Goal: Navigation & Orientation: Find specific page/section

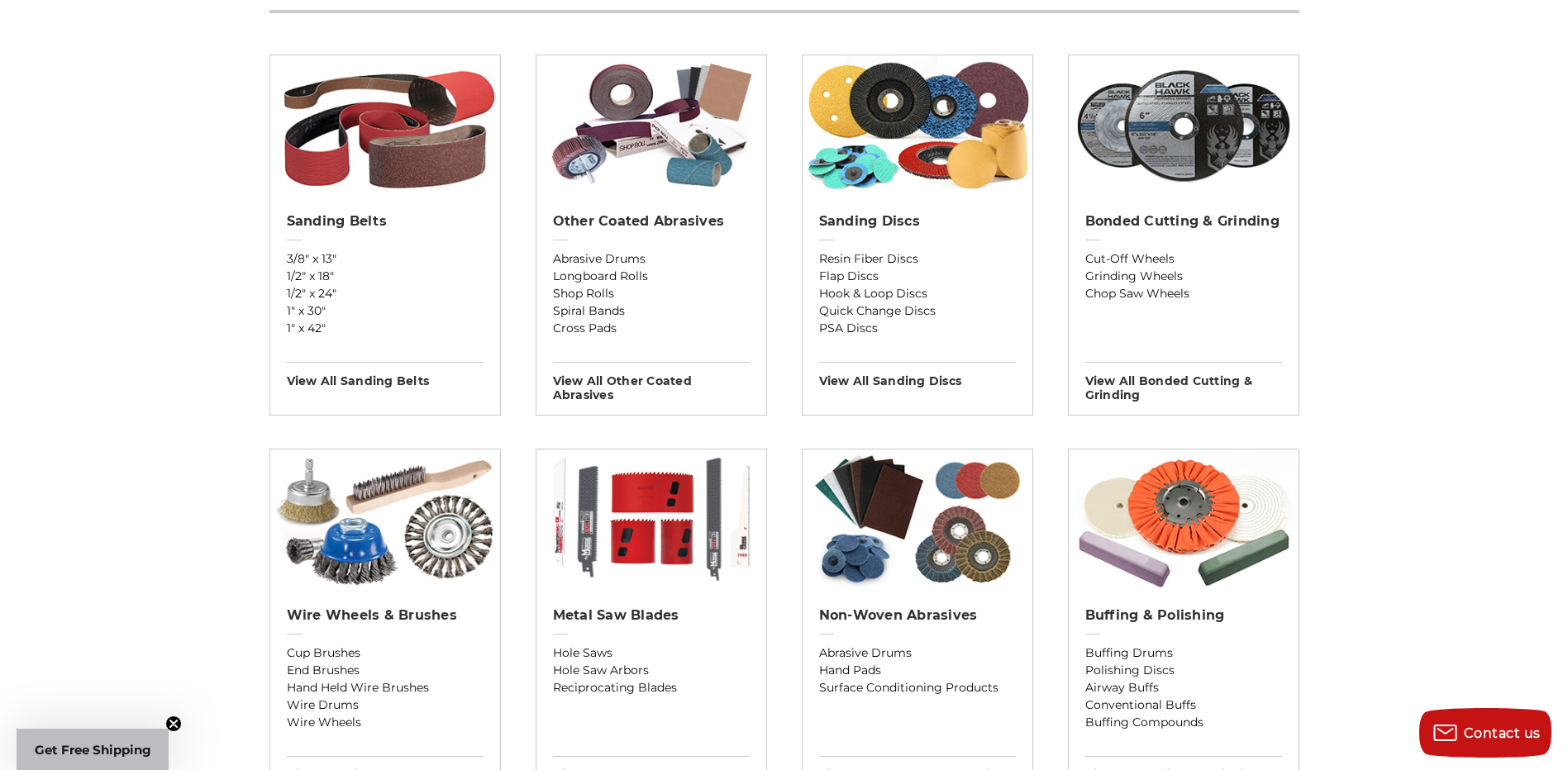
scroll to position [83, 0]
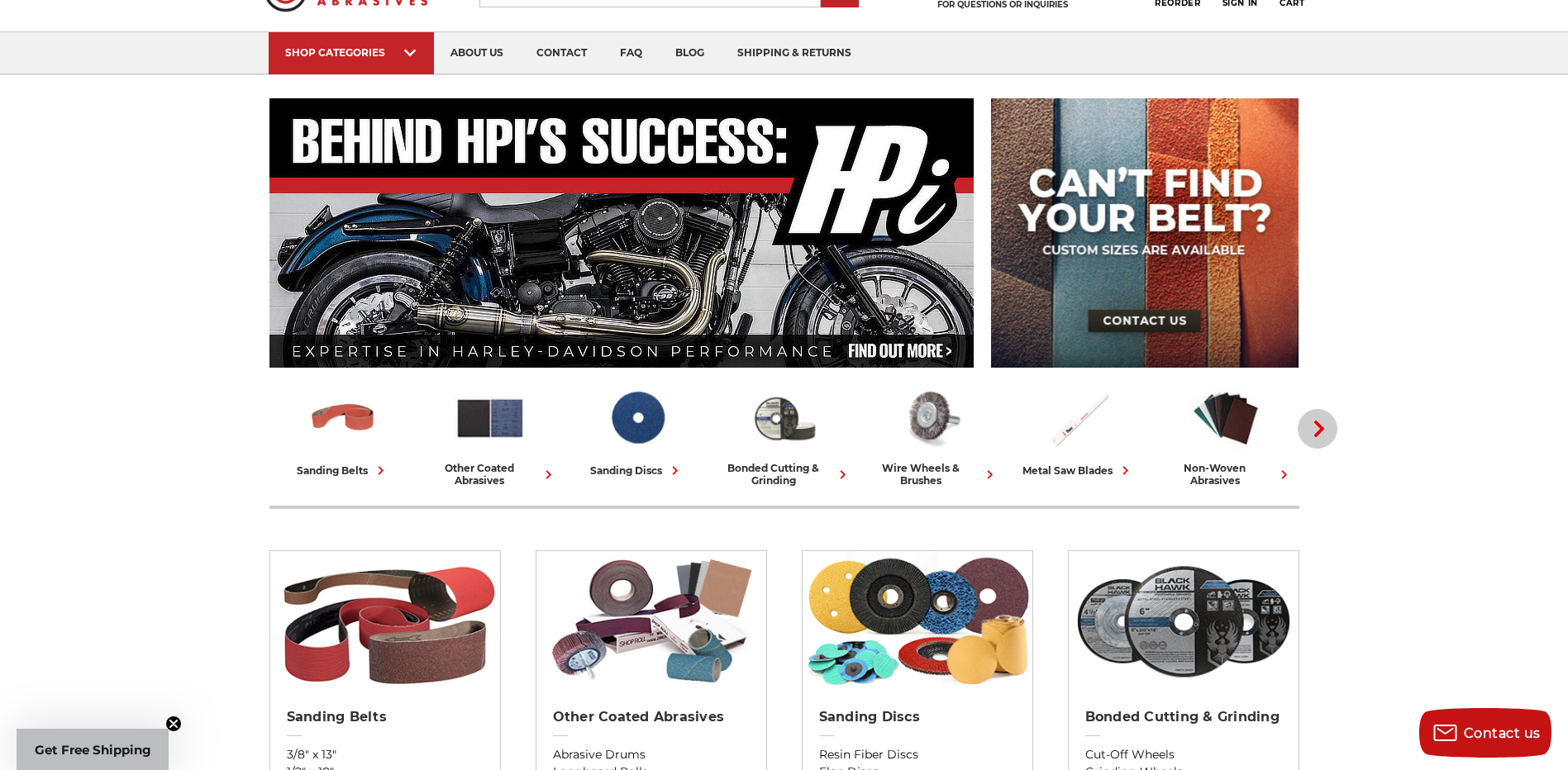
click at [1321, 433] on icon "button" at bounding box center [1319, 429] width 17 height 17
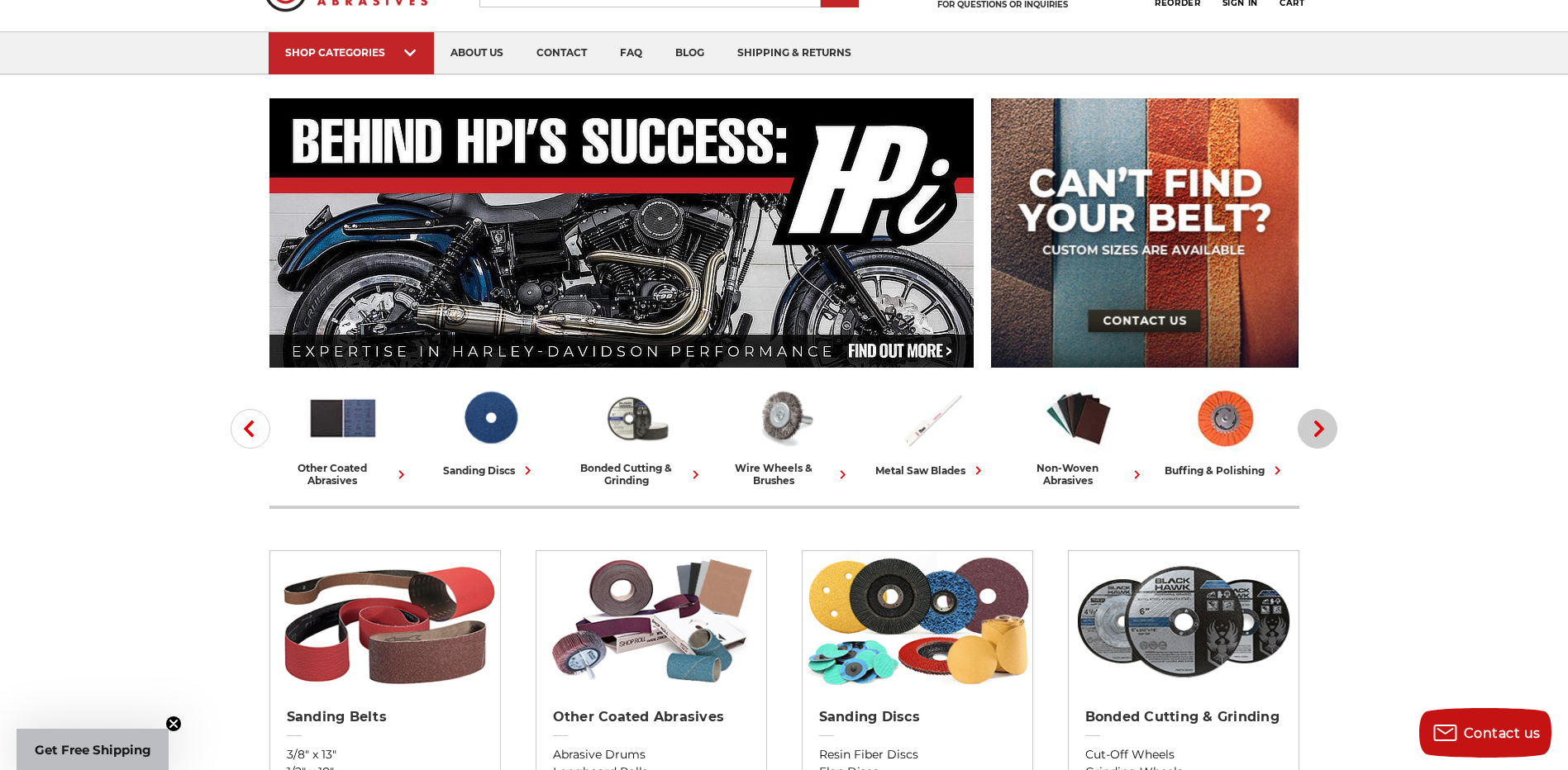
click at [1321, 433] on icon "button" at bounding box center [1319, 429] width 17 height 17
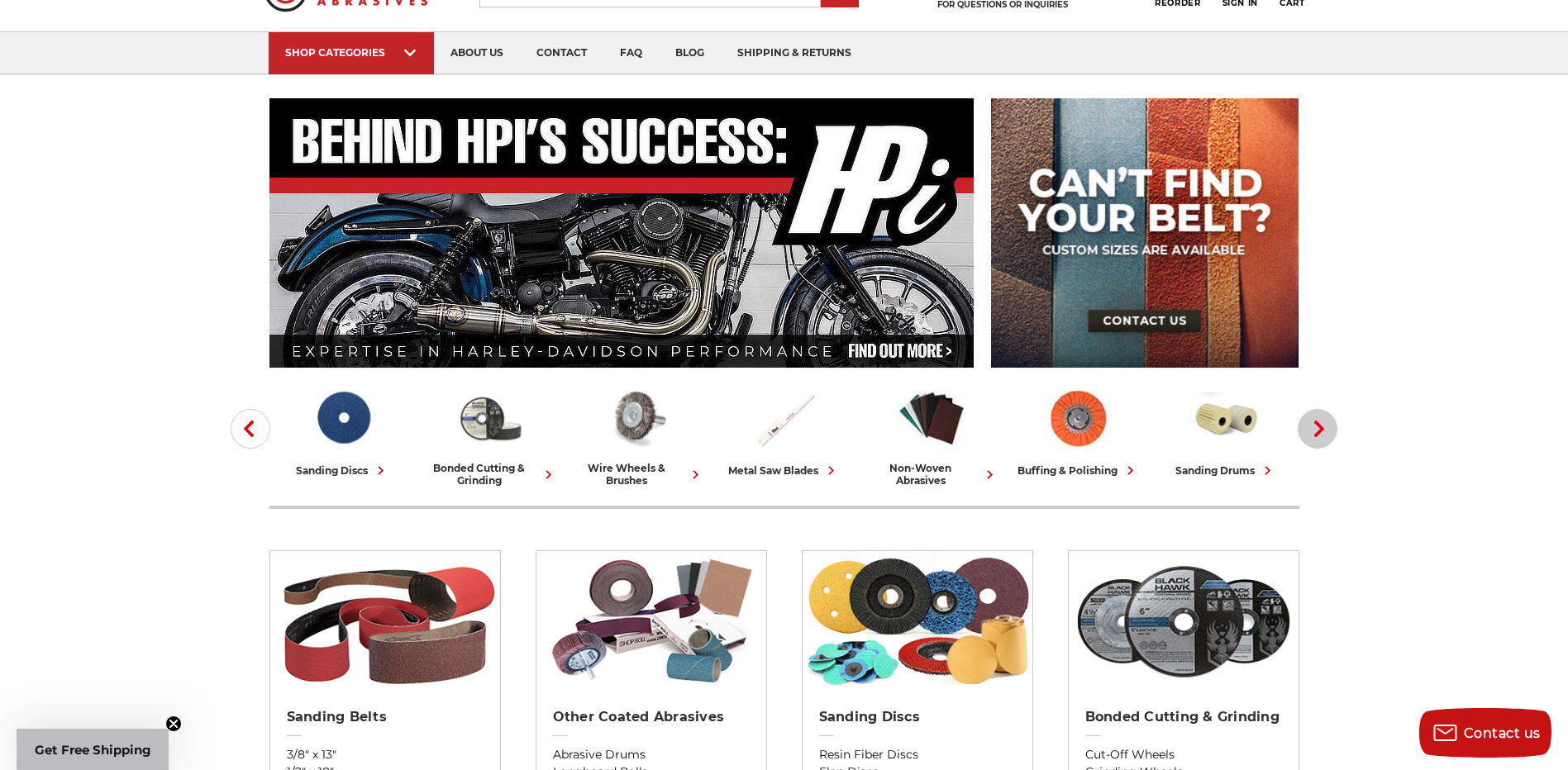
click at [1321, 433] on icon "button" at bounding box center [1319, 429] width 17 height 17
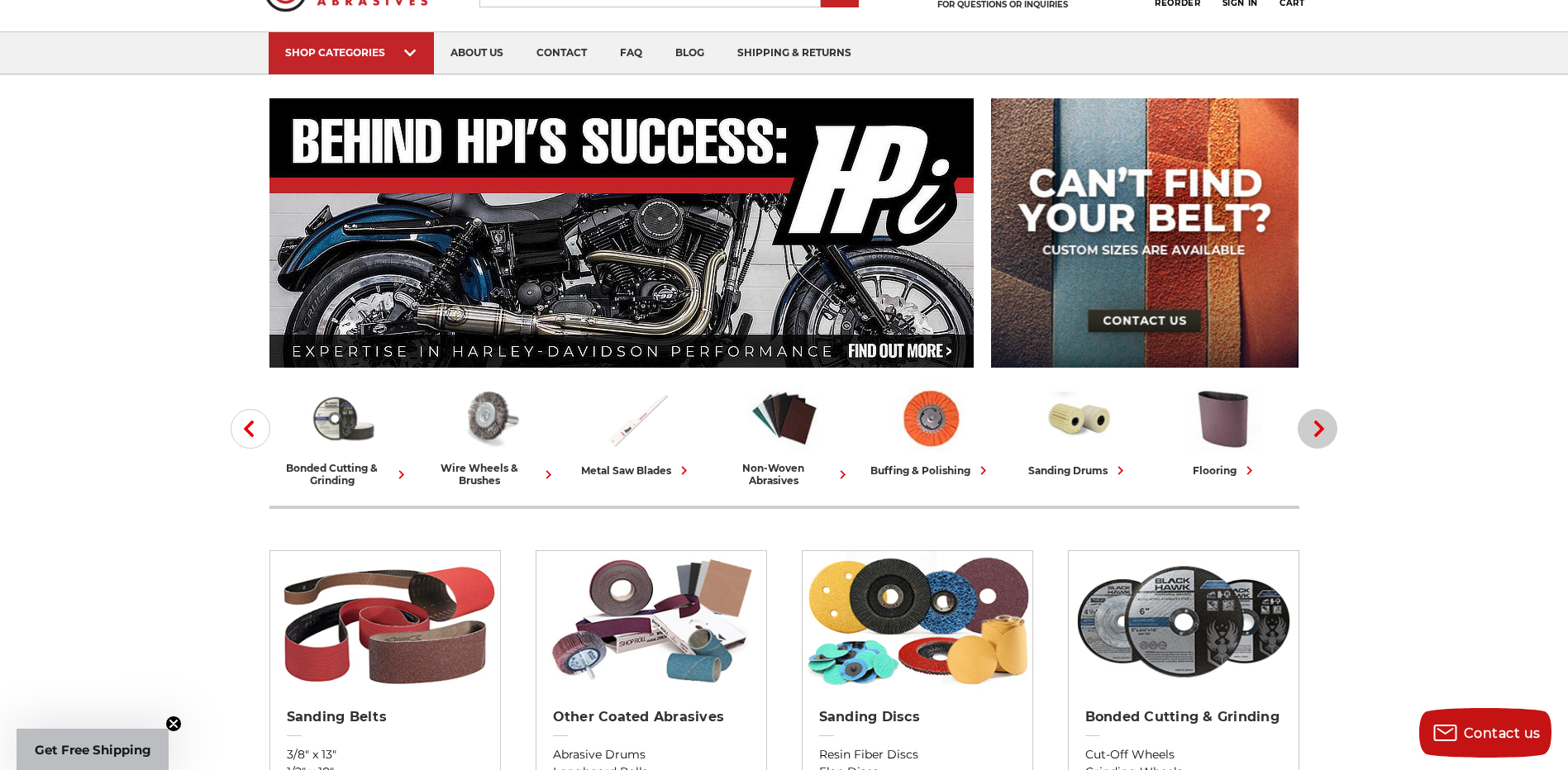
click at [1321, 433] on icon "button" at bounding box center [1319, 429] width 17 height 17
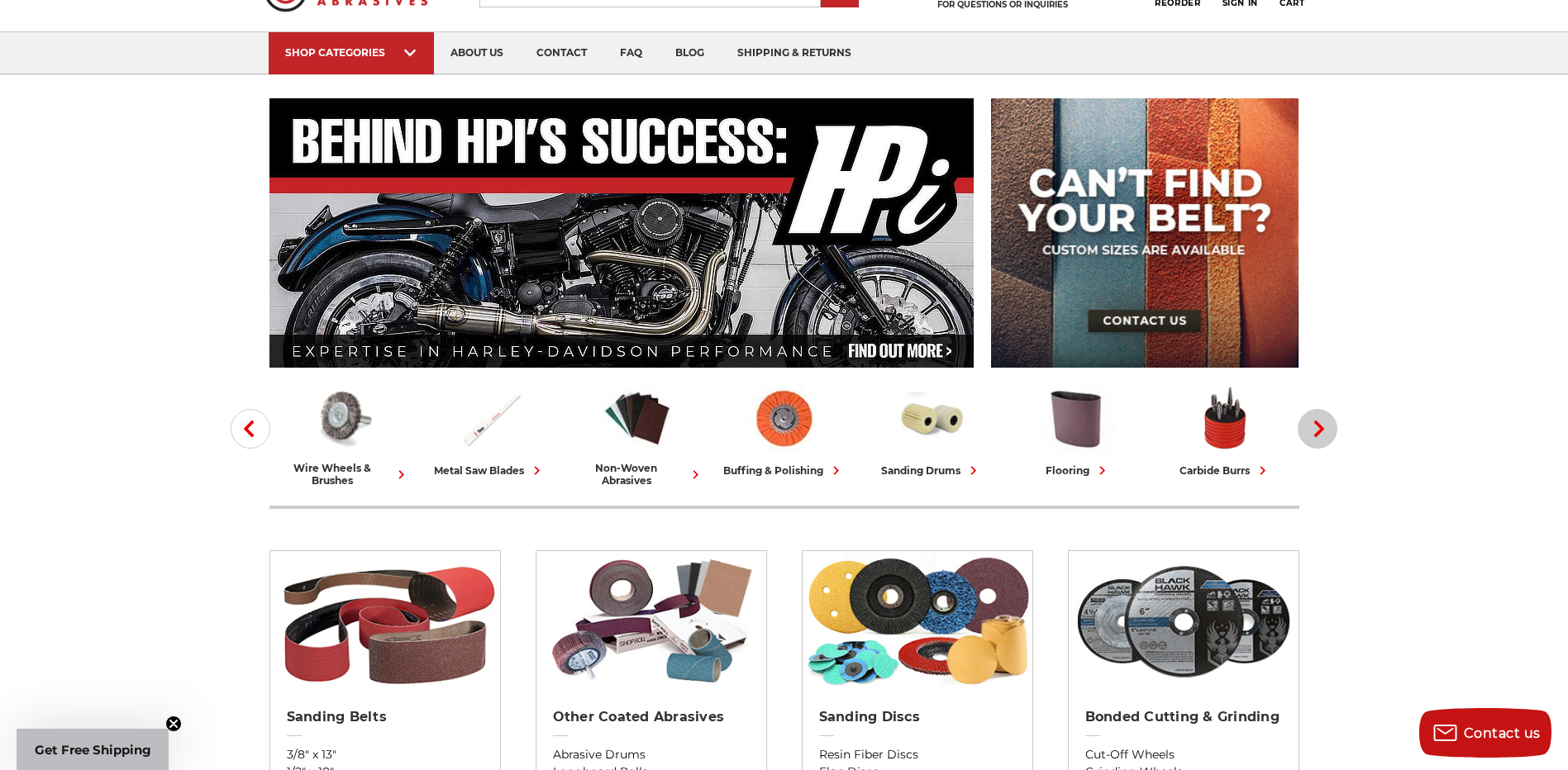
click at [1321, 433] on icon "button" at bounding box center [1319, 429] width 17 height 17
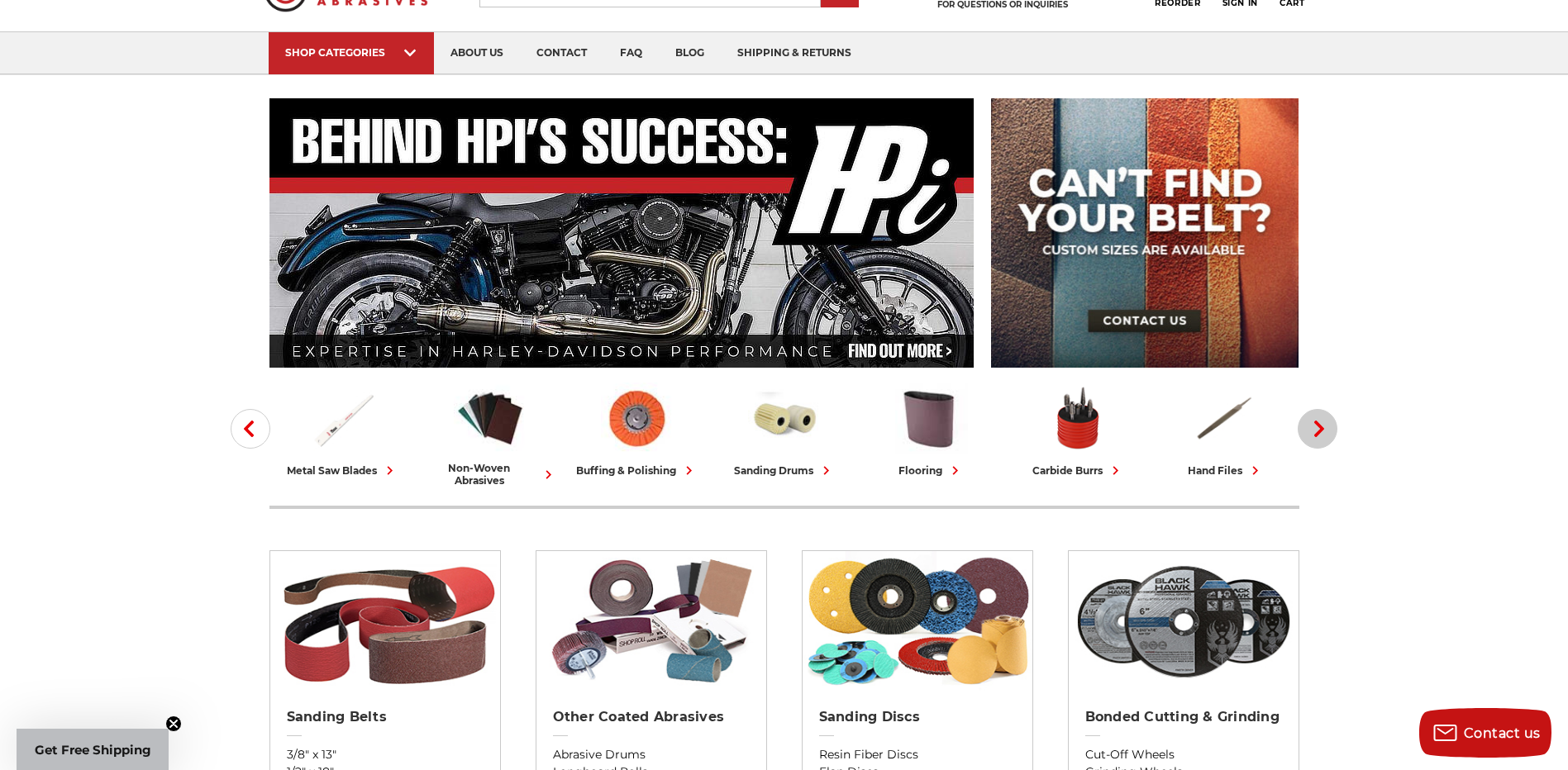
click at [1321, 433] on icon "button" at bounding box center [1319, 429] width 17 height 17
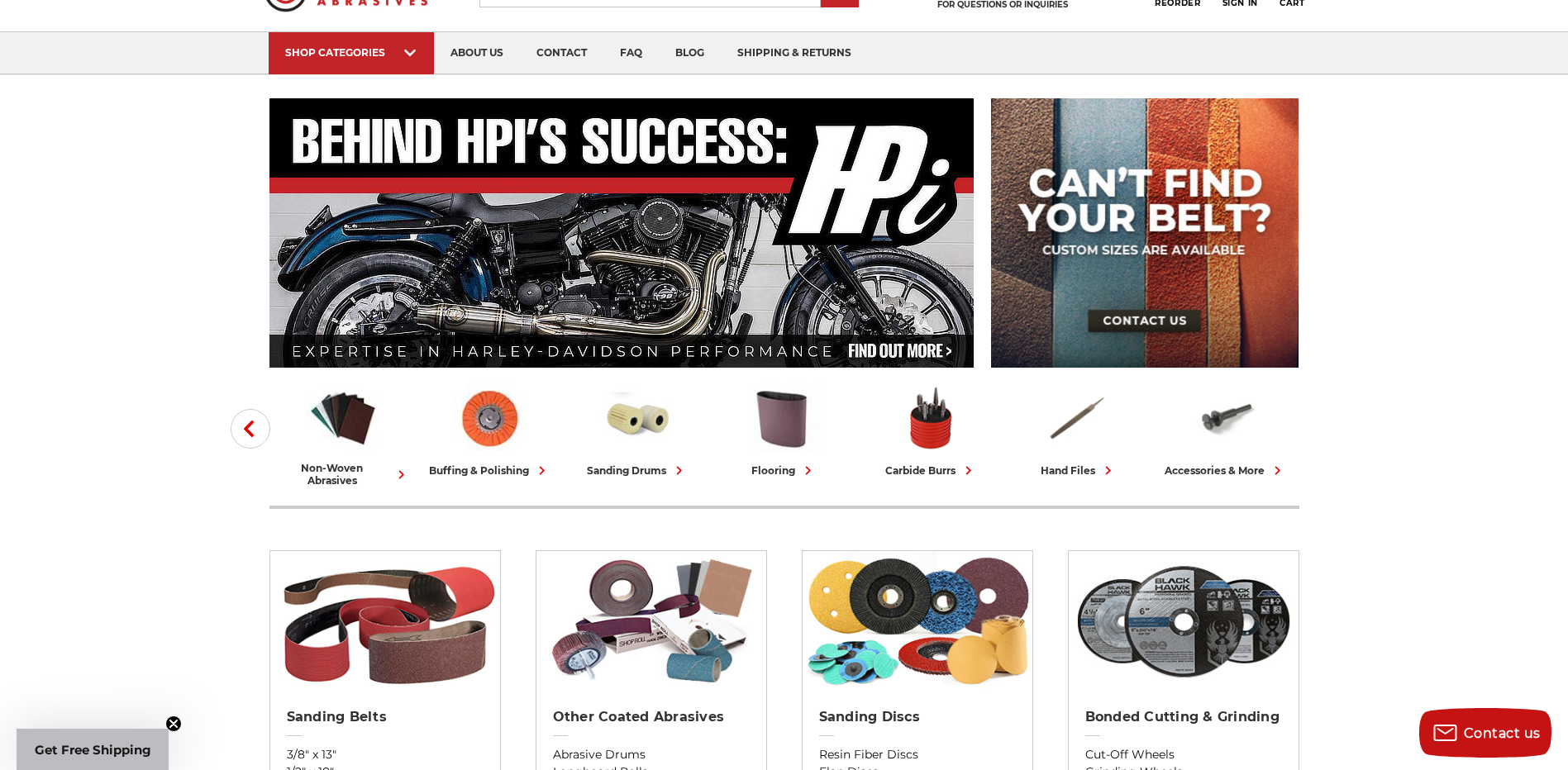
click at [245, 430] on icon "button" at bounding box center [249, 429] width 17 height 17
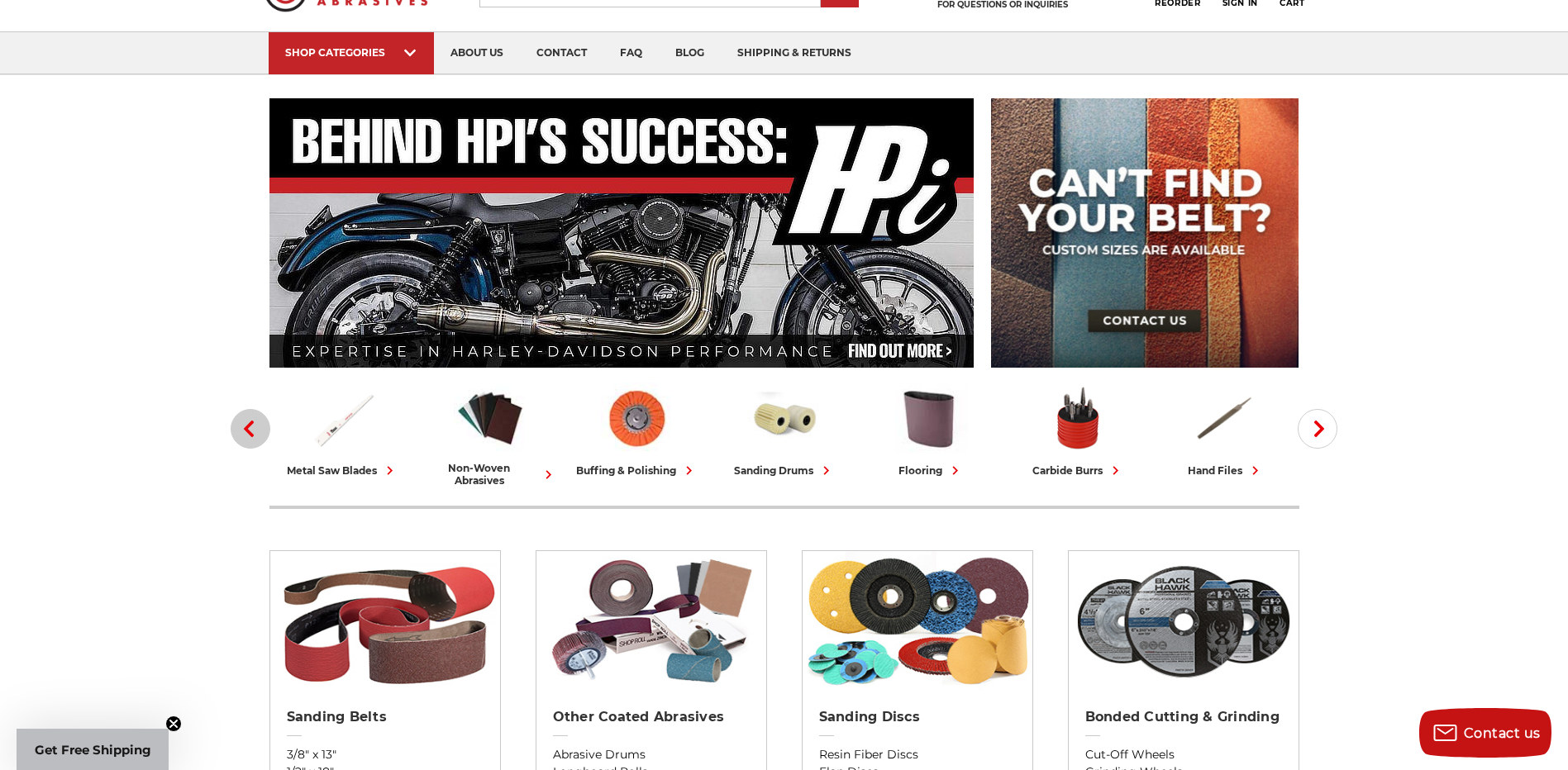
click at [245, 430] on icon "button" at bounding box center [249, 429] width 17 height 17
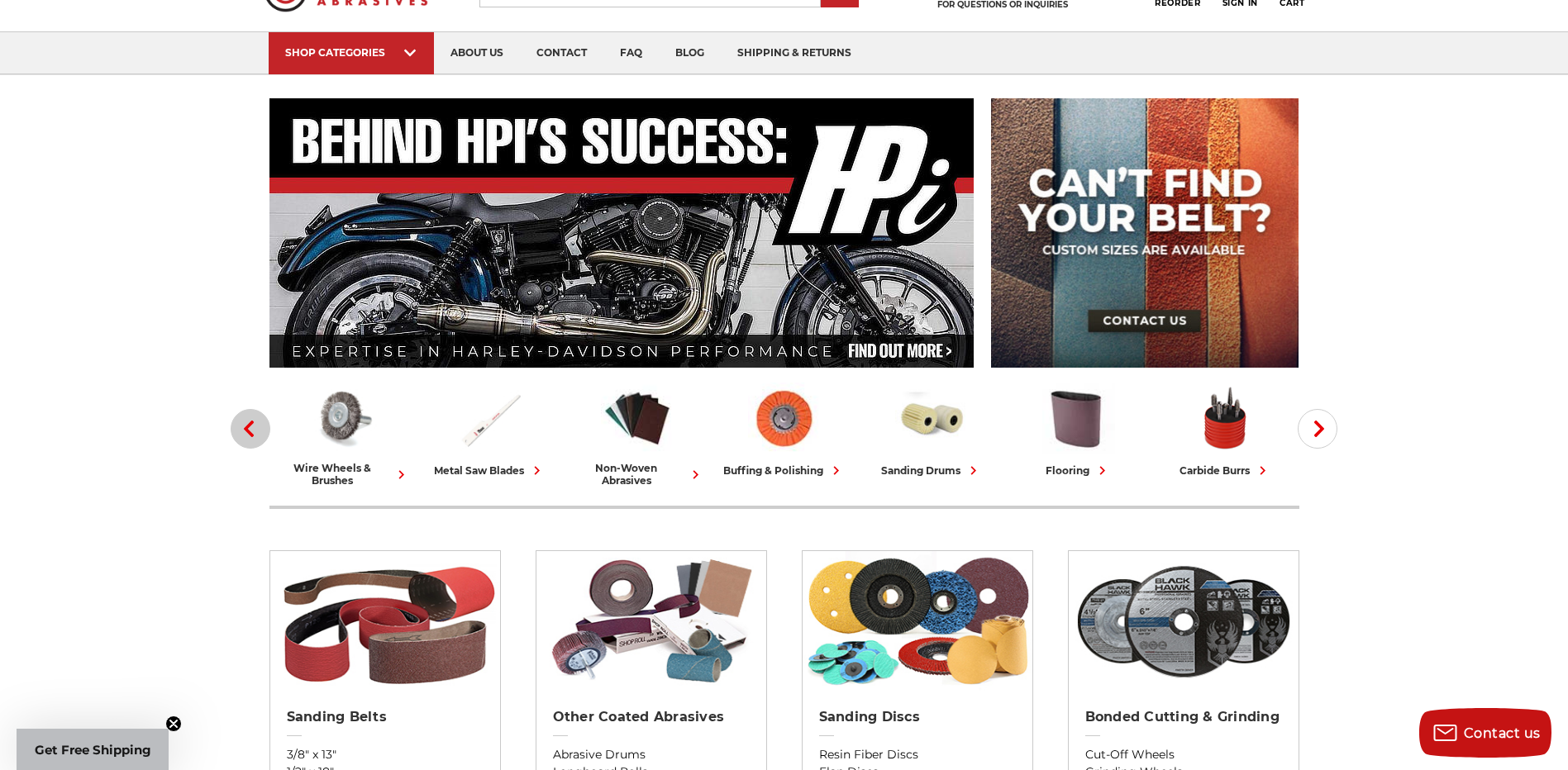
click at [245, 430] on icon "button" at bounding box center [249, 429] width 17 height 17
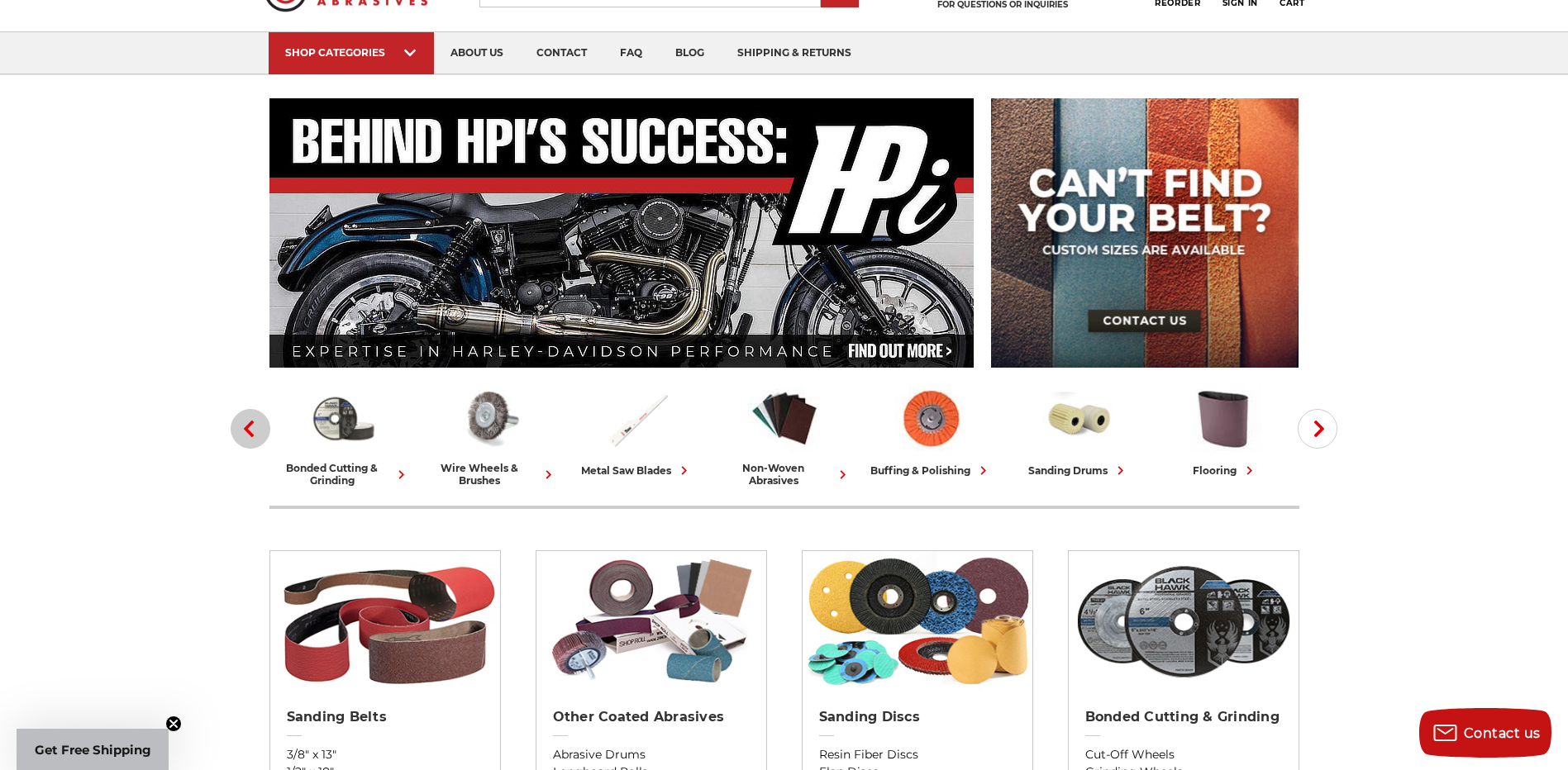
click at [245, 430] on icon "button" at bounding box center [249, 429] width 17 height 17
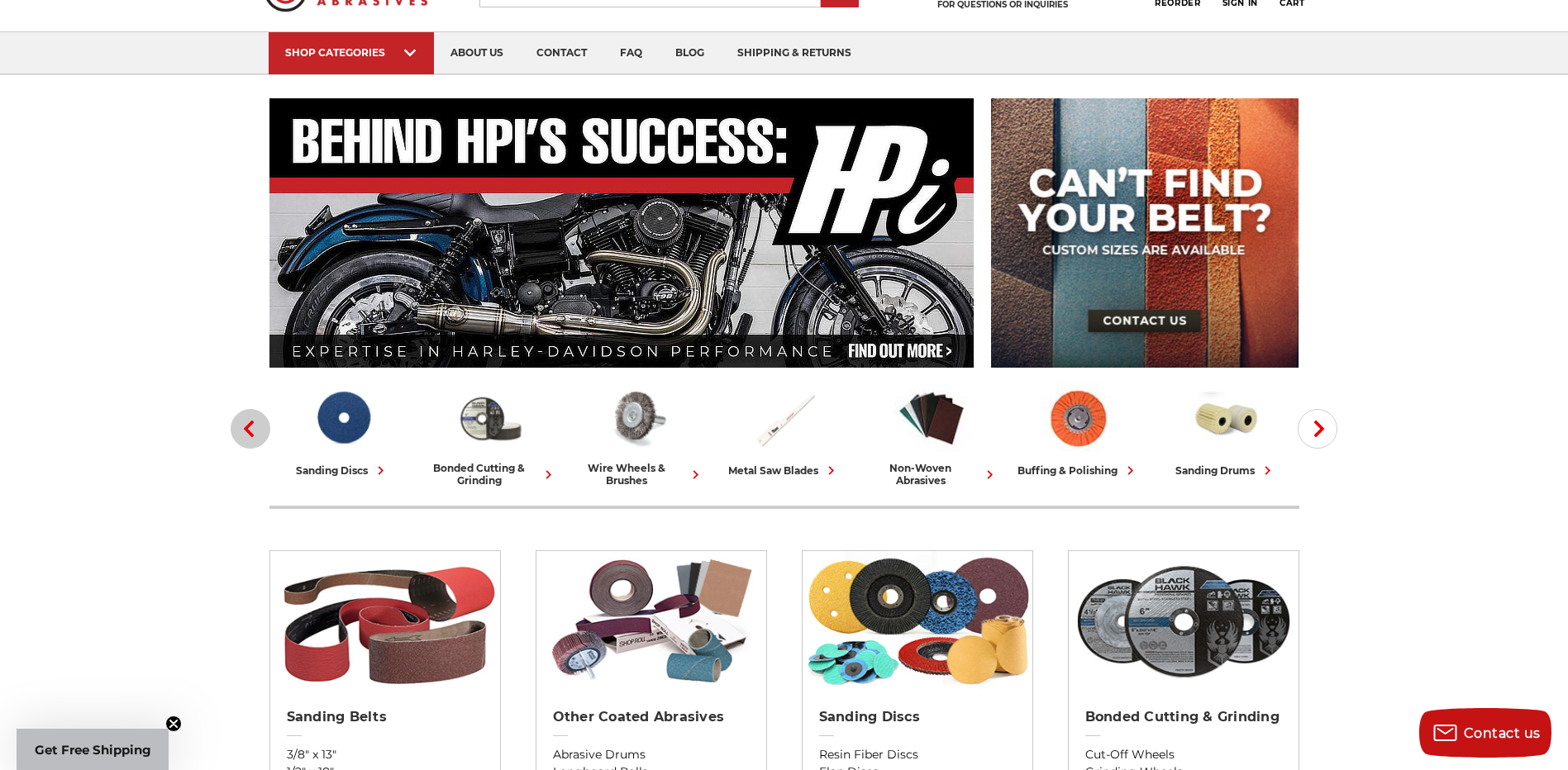
click at [245, 430] on icon "button" at bounding box center [249, 429] width 17 height 17
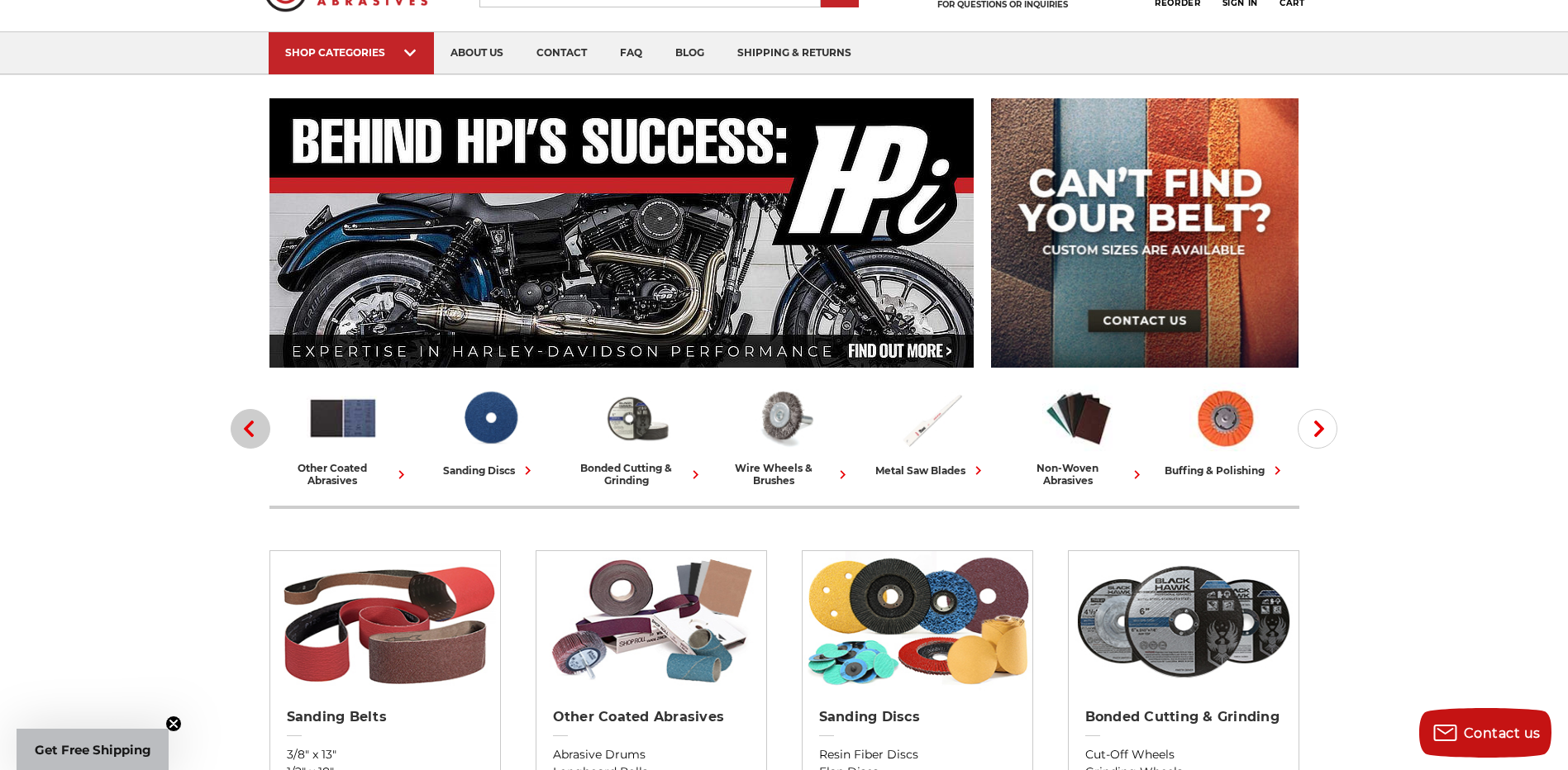
click at [245, 430] on icon "button" at bounding box center [249, 429] width 17 height 17
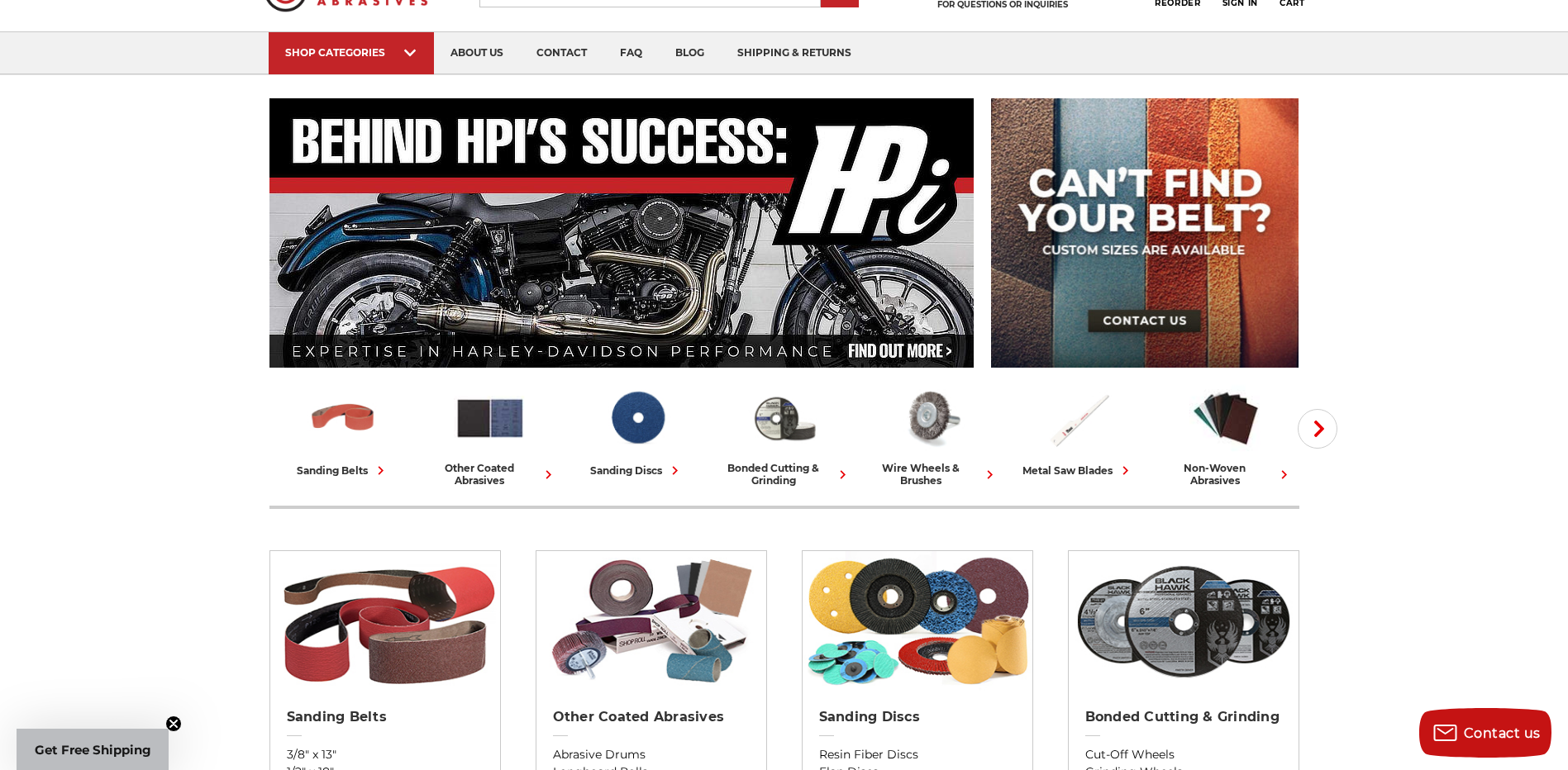
click at [1308, 430] on span "button" at bounding box center [1318, 429] width 19 height 17
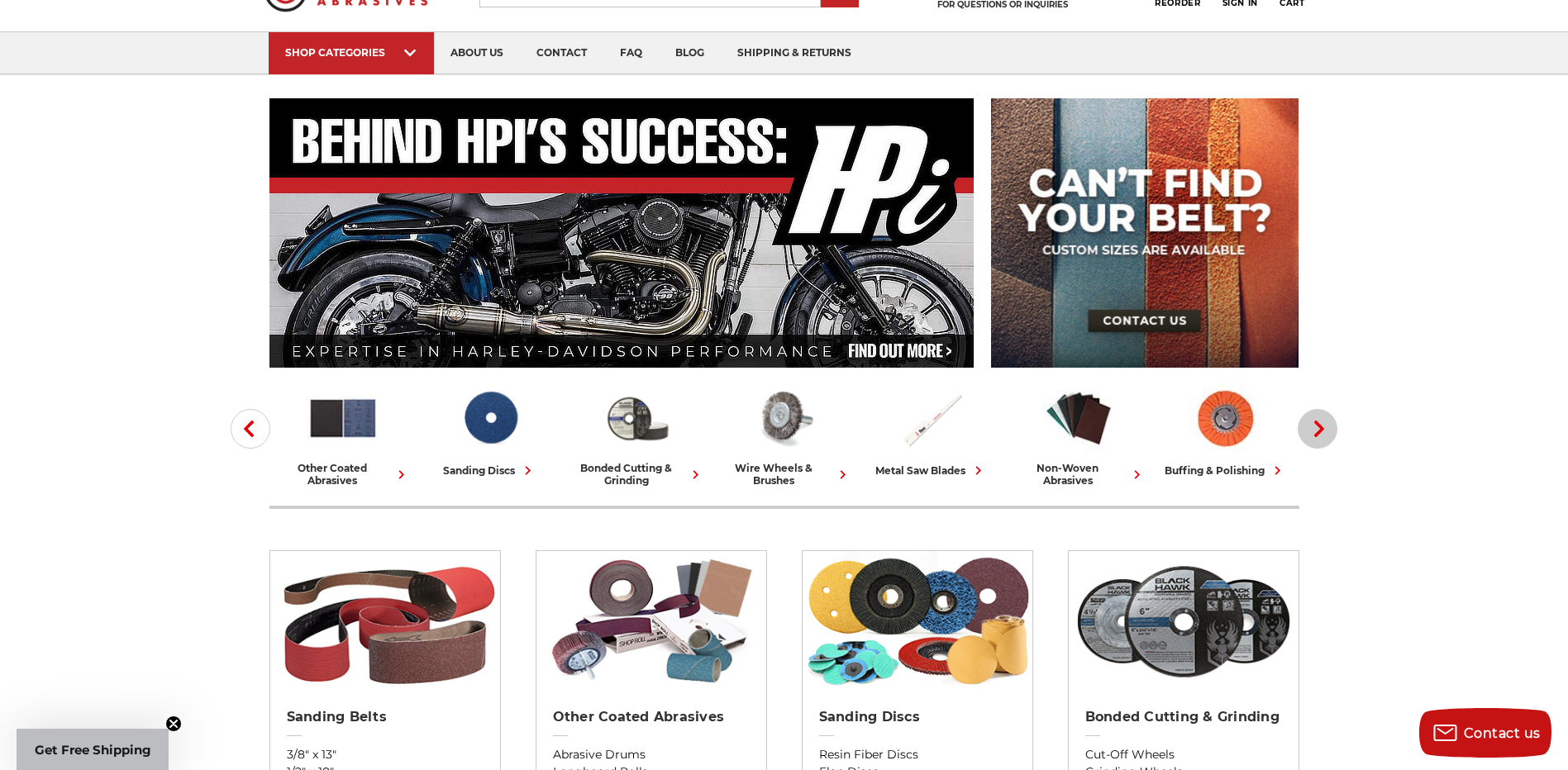
click at [1308, 430] on span "button" at bounding box center [1318, 429] width 19 height 17
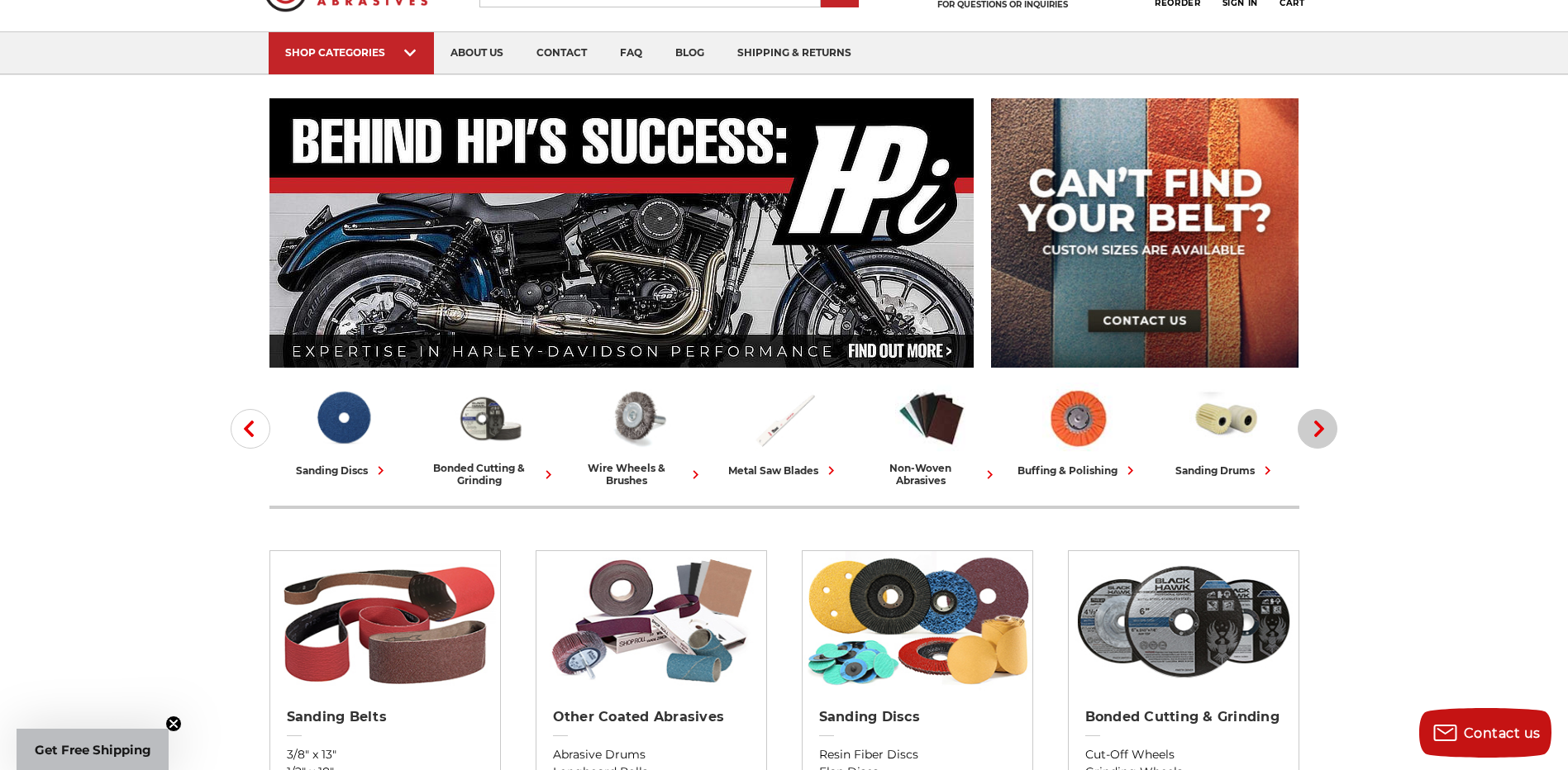
click at [1308, 430] on span "button" at bounding box center [1318, 429] width 19 height 17
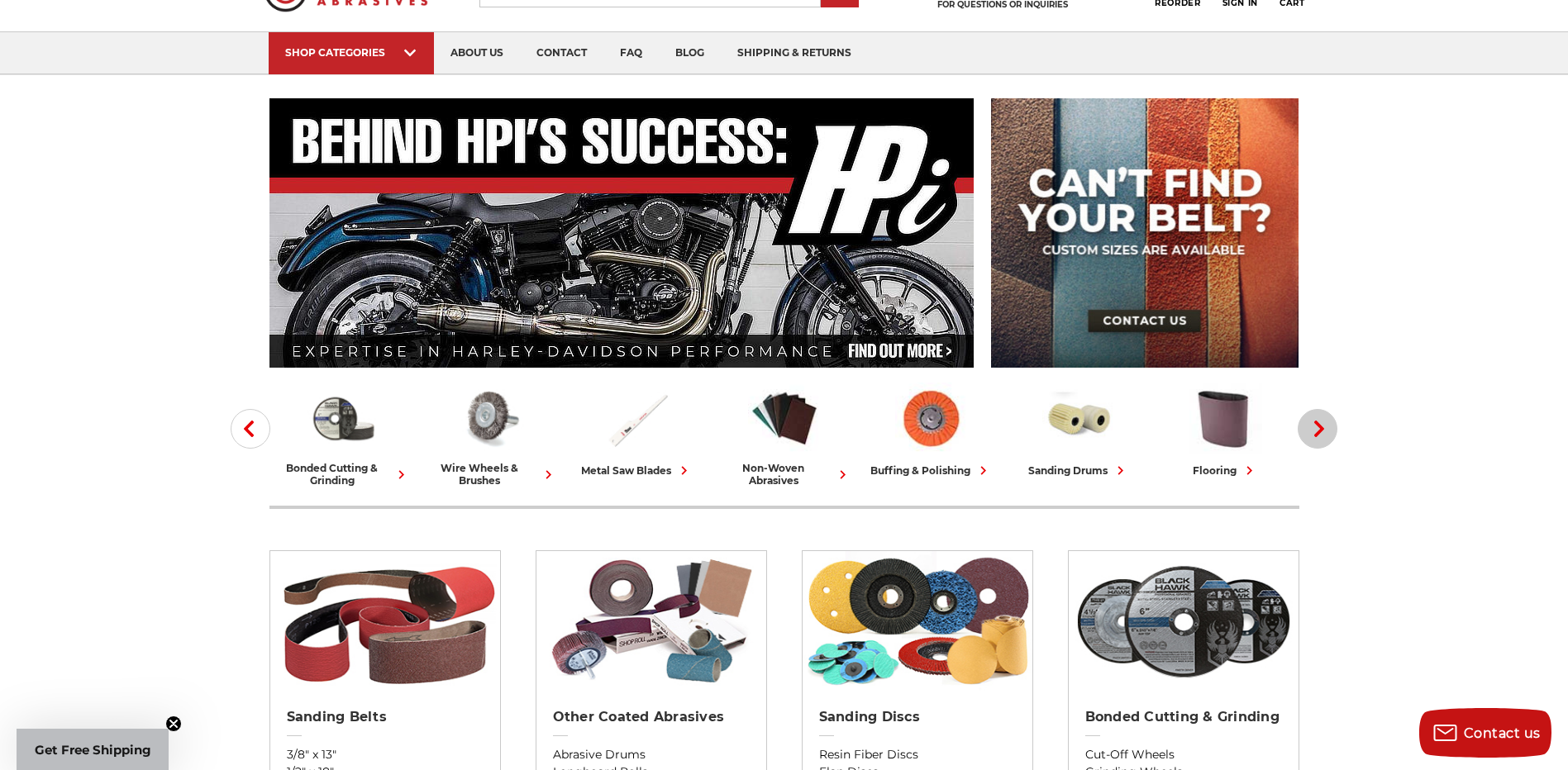
click at [1308, 430] on span "button" at bounding box center [1318, 429] width 19 height 17
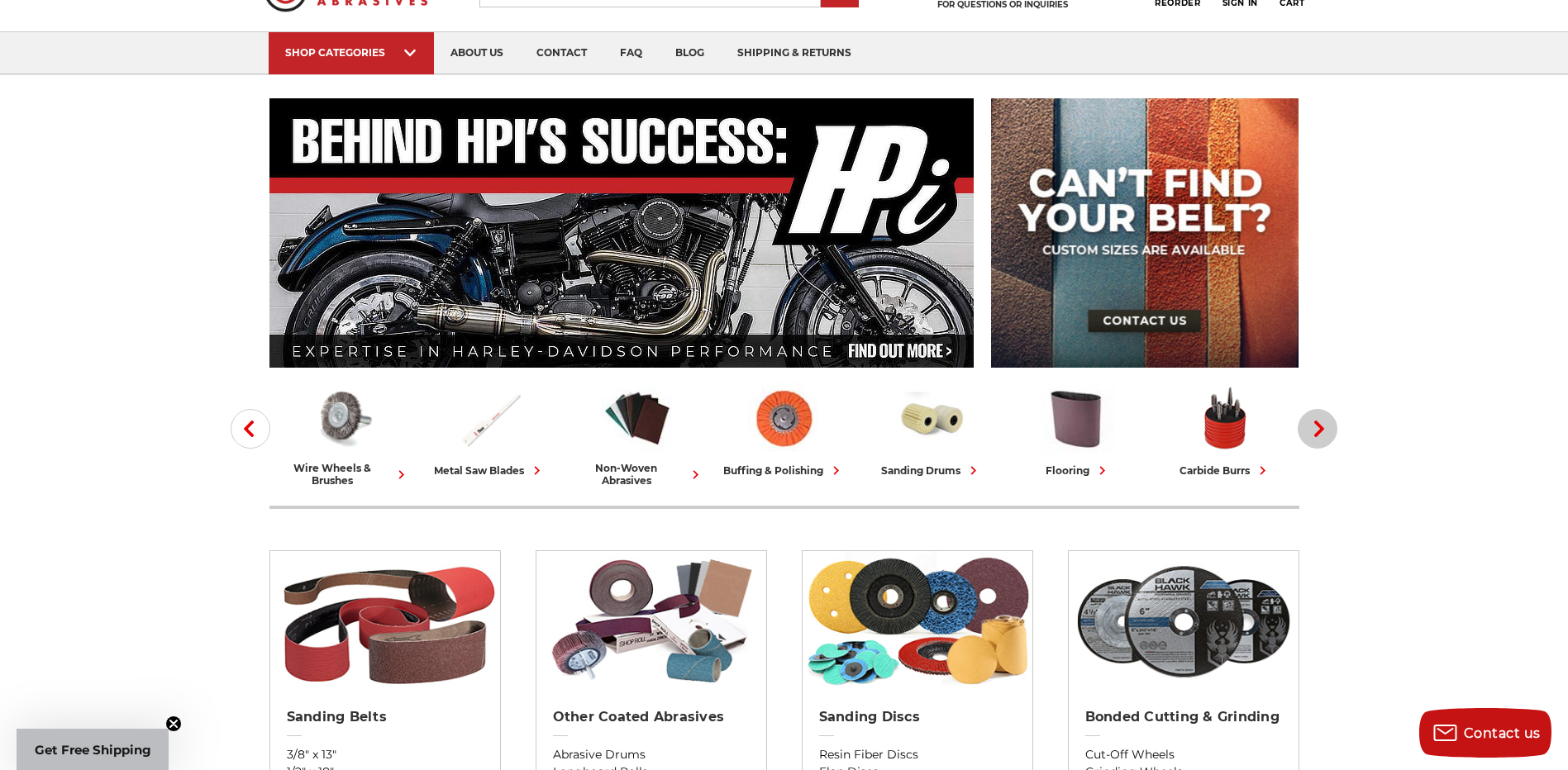
click at [1308, 430] on span "button" at bounding box center [1318, 429] width 19 height 17
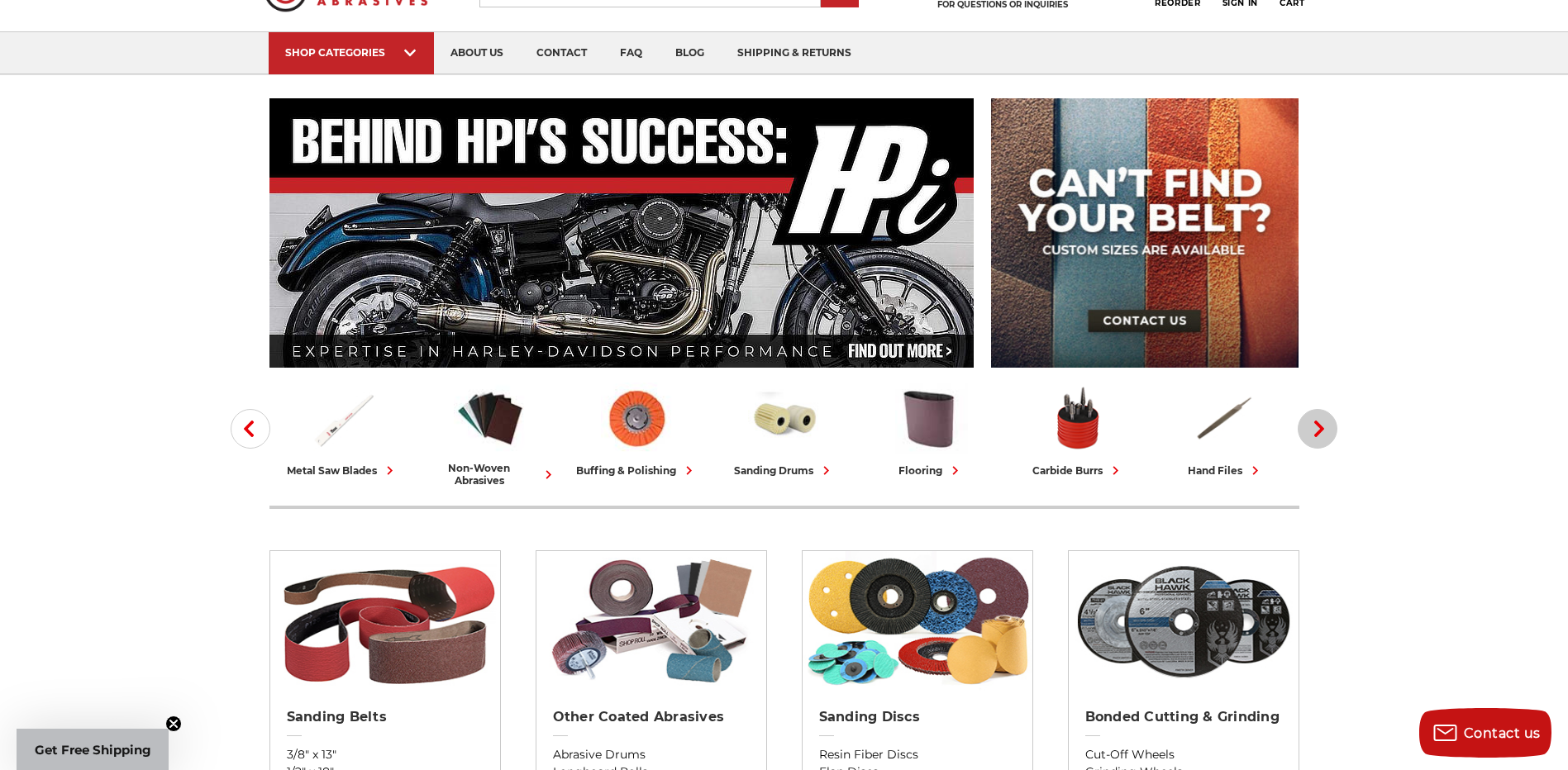
click at [1308, 430] on span "button" at bounding box center [1318, 429] width 19 height 17
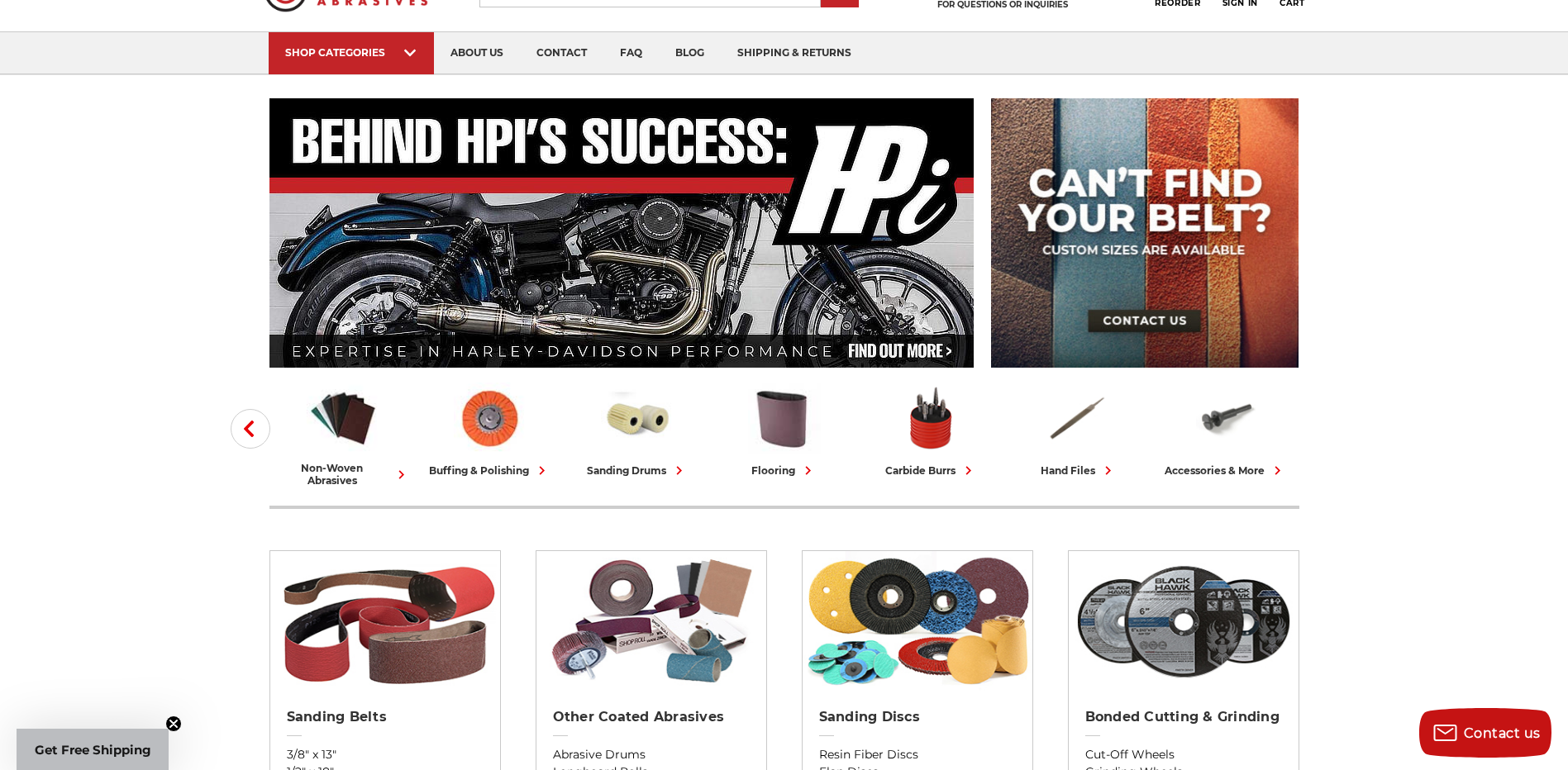
drag, startPoint x: 1308, startPoint y: 430, endPoint x: 1318, endPoint y: 468, distance: 39.3
click at [1219, 471] on div "accessories & more" at bounding box center [1226, 471] width 122 height 18
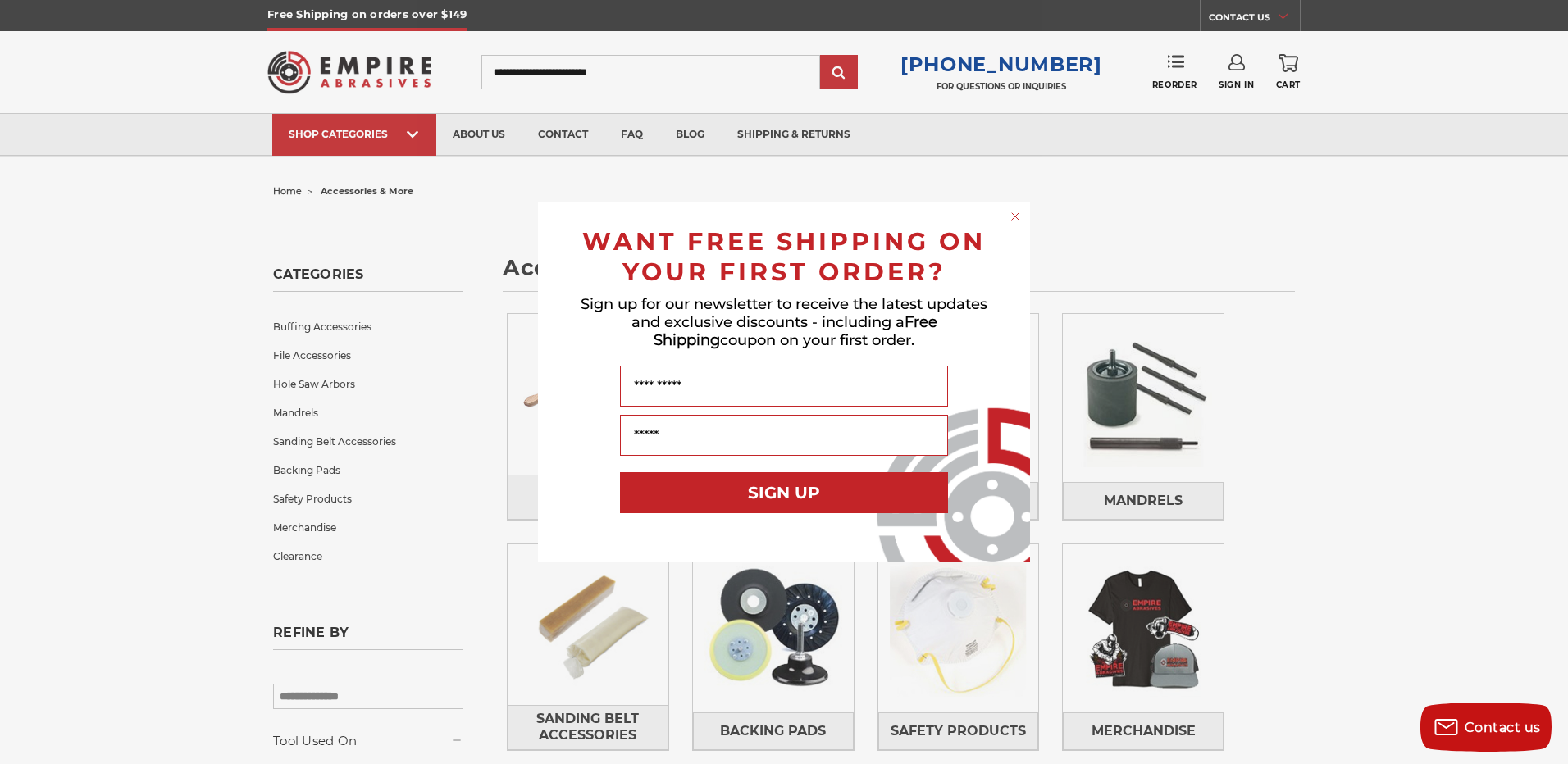
click at [1015, 219] on circle "Close dialog" at bounding box center [1016, 217] width 16 height 16
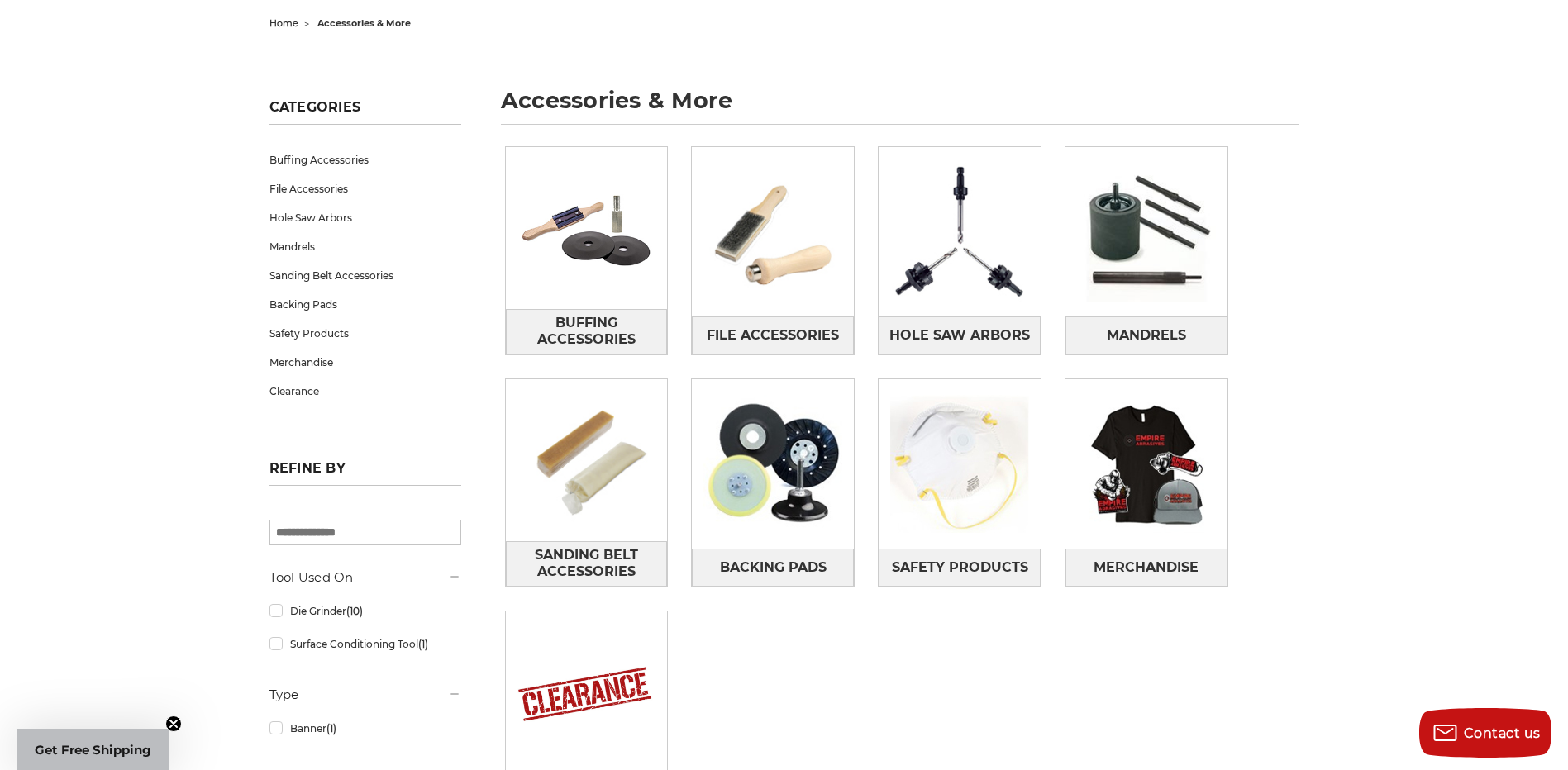
scroll to position [165, 0]
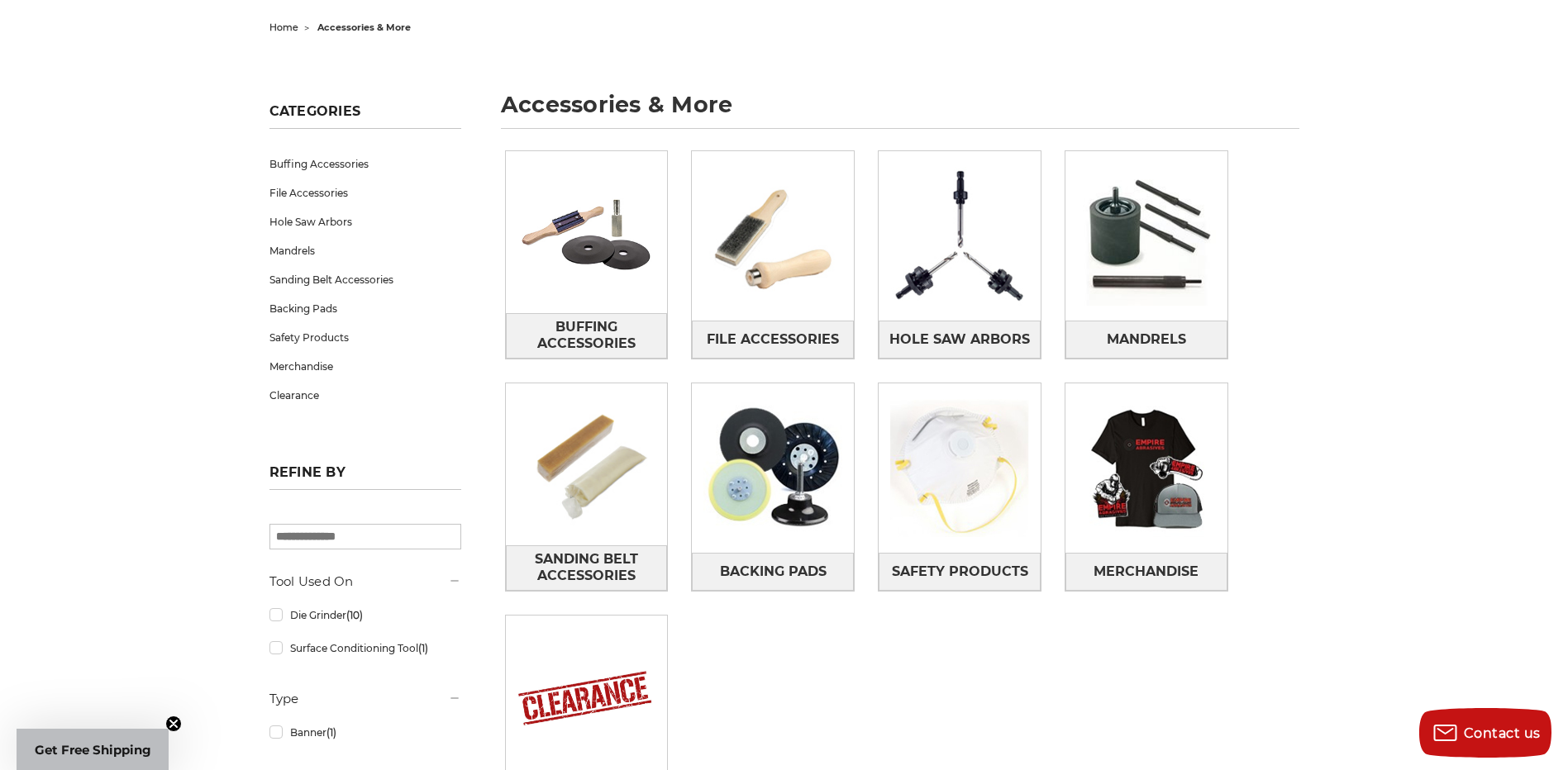
click at [285, 26] on span "home" at bounding box center [284, 28] width 29 height 12
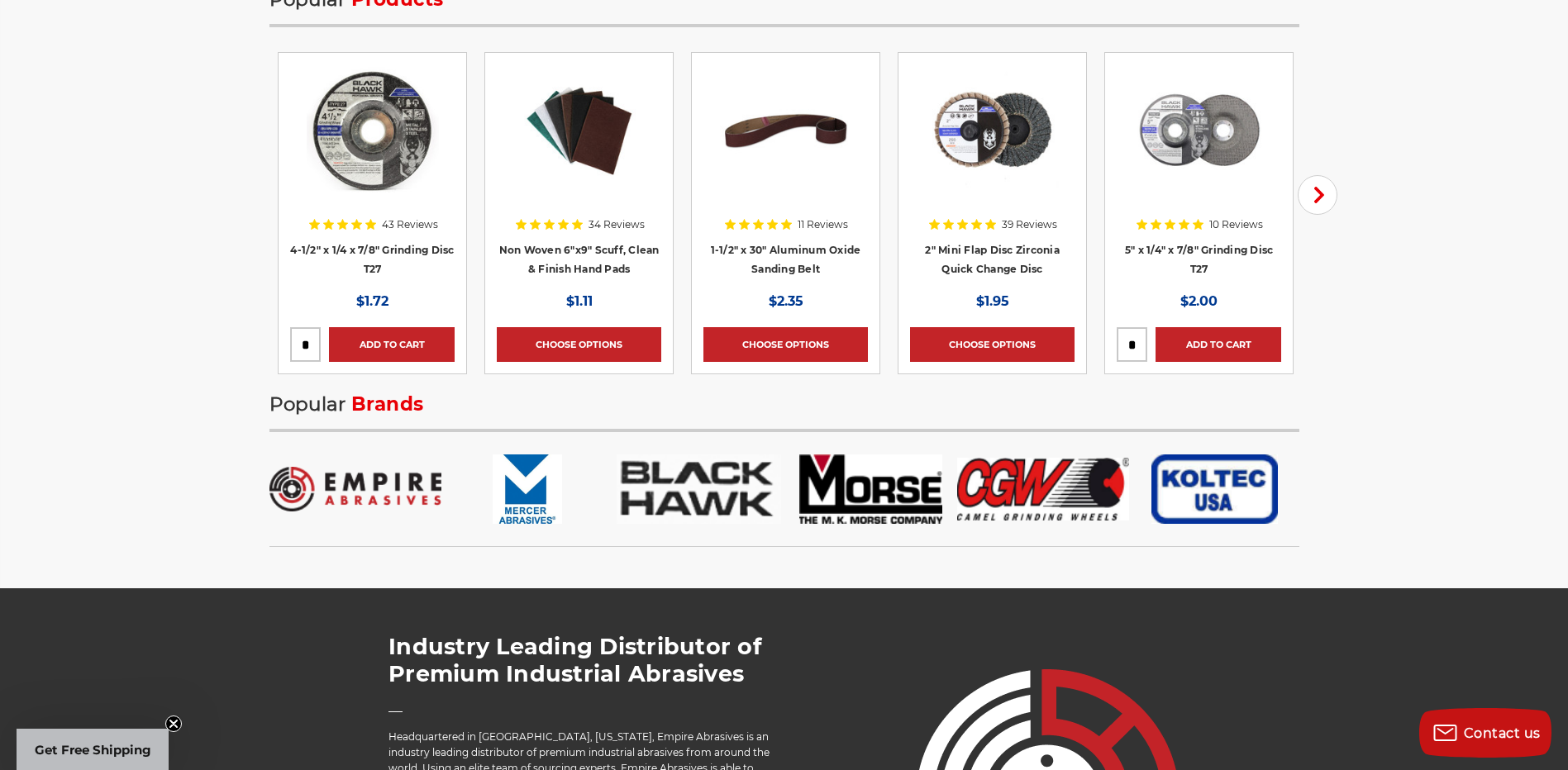
scroll to position [2645, 0]
